Goal: Find specific fact: Find specific fact

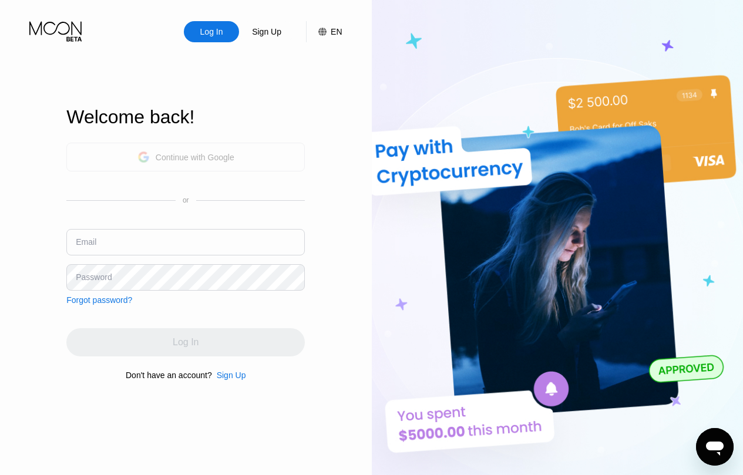
click at [239, 159] on div "Continue with Google" at bounding box center [185, 157] width 238 height 29
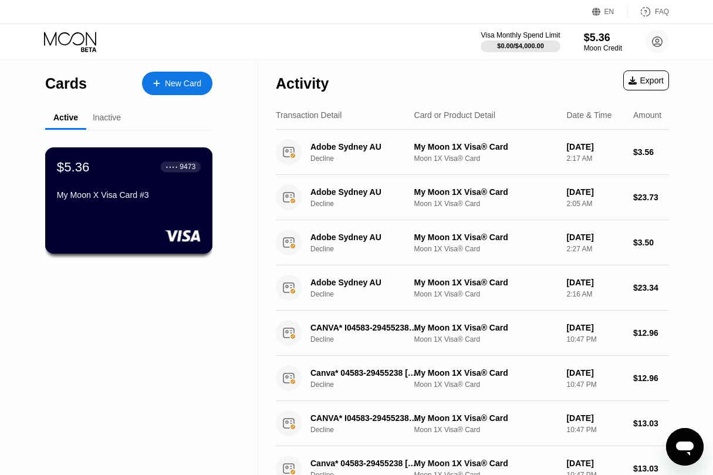
click at [109, 199] on div "My Moon X Visa Card #3" at bounding box center [129, 194] width 144 height 9
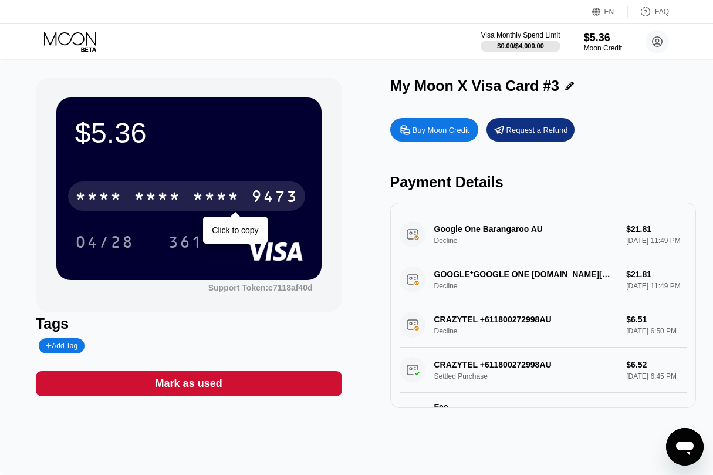
click at [153, 193] on div "* * * *" at bounding box center [157, 197] width 47 height 19
click at [120, 211] on div "[CREDIT_CARD_NUMBER] Click to copy" at bounding box center [189, 193] width 228 height 40
click at [123, 195] on div "[CREDIT_CARD_NUMBER]" at bounding box center [186, 195] width 237 height 29
drag, startPoint x: 123, startPoint y: 195, endPoint x: 275, endPoint y: 46, distance: 213.0
click at [124, 195] on div "* * * * * * * * * * * * 9473" at bounding box center [186, 195] width 237 height 29
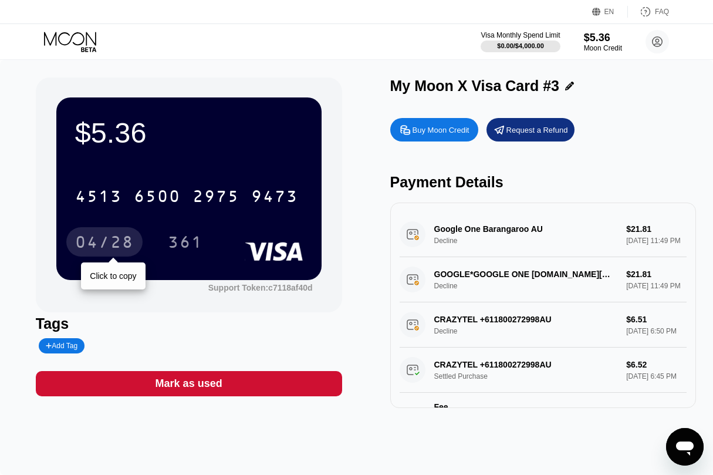
click at [101, 241] on div "04/28" at bounding box center [104, 243] width 59 height 19
